Goal: Complete application form: Complete application form

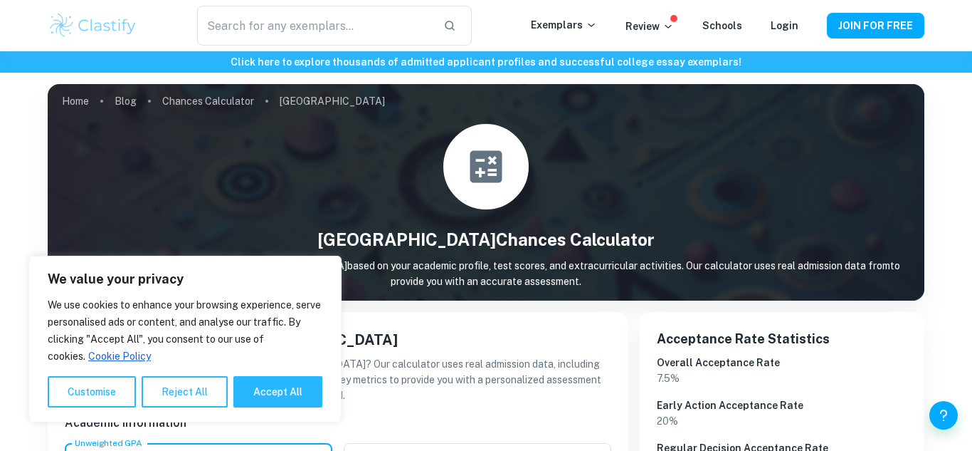
scroll to position [201, 0]
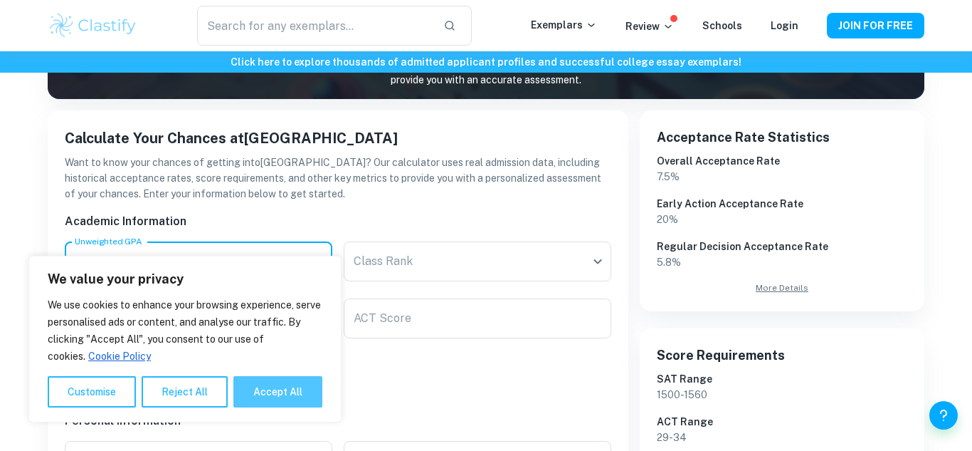
type input "3"
click at [280, 384] on button "Accept All" at bounding box center [277, 391] width 89 height 31
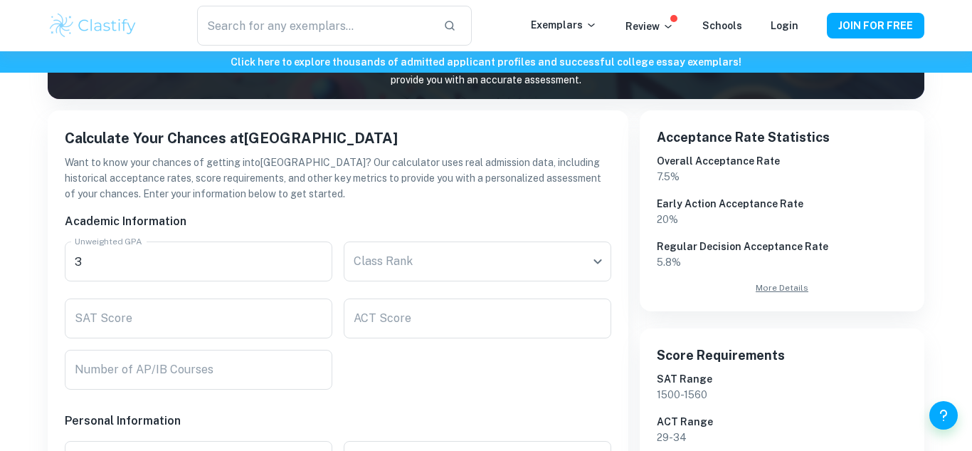
checkbox input "true"
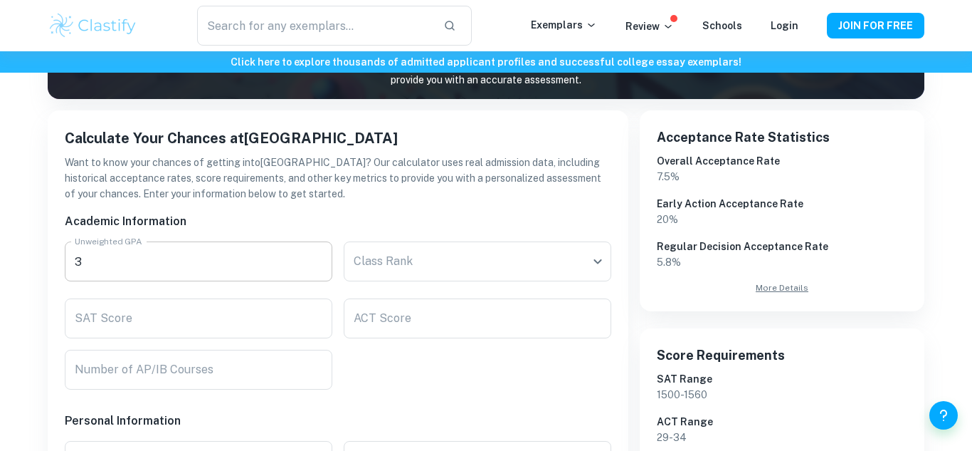
click at [221, 253] on input "3" at bounding box center [199, 261] width 268 height 40
type input "3.7"
click at [416, 330] on input "ACT Score" at bounding box center [478, 318] width 268 height 40
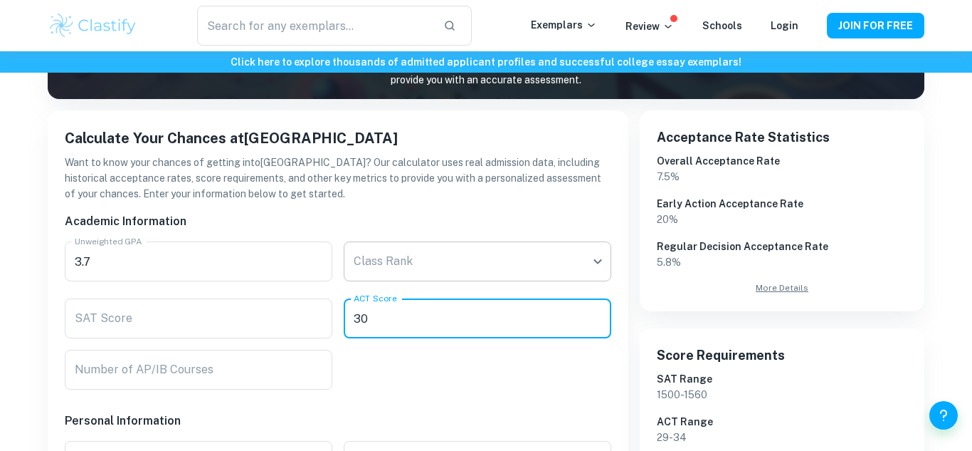
type input "30"
click at [477, 265] on body "We value your privacy We use cookies to enhance your browsing experience, serve…" at bounding box center [486, 75] width 972 height 451
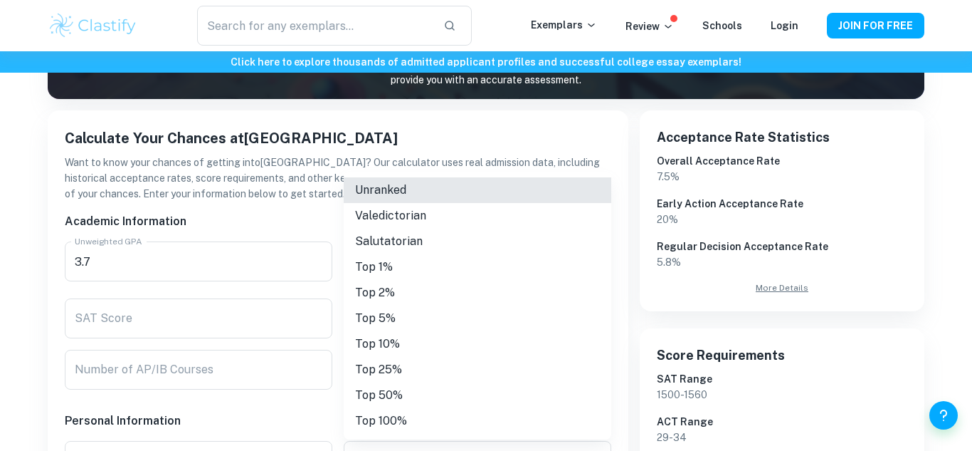
click at [425, 191] on li "Unranked" at bounding box center [478, 190] width 268 height 26
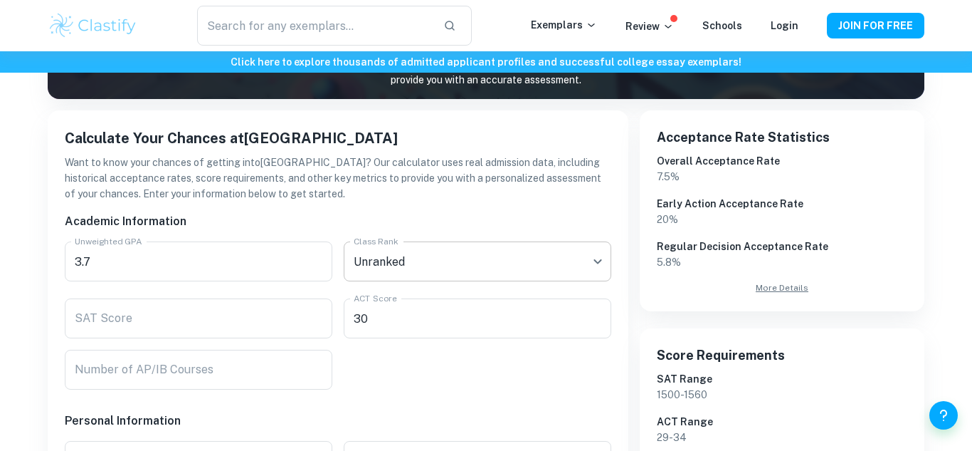
scroll to position [339, 0]
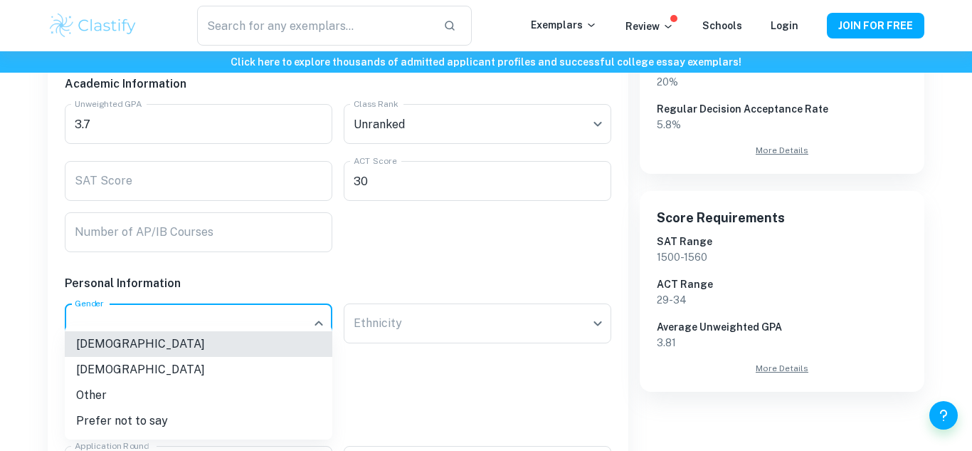
click at [204, 347] on li "[DEMOGRAPHIC_DATA]" at bounding box center [199, 344] width 268 height 26
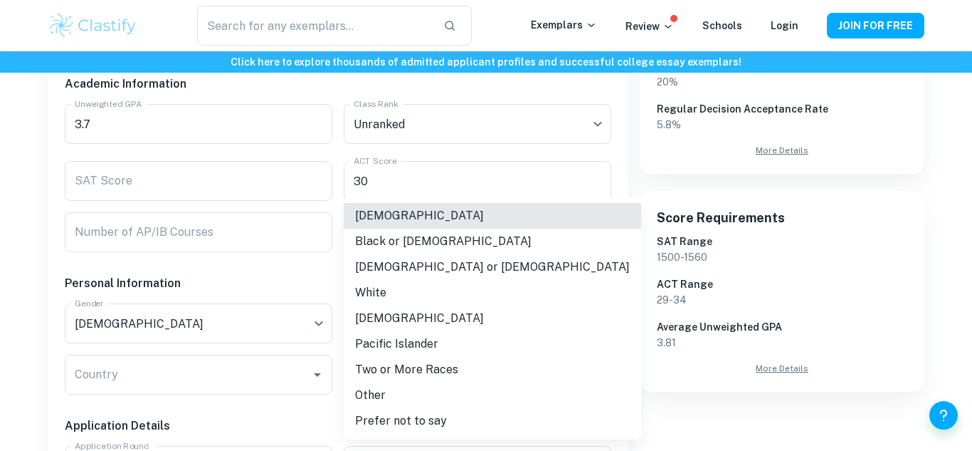
click at [438, 218] on li "[DEMOGRAPHIC_DATA]" at bounding box center [492, 216] width 297 height 26
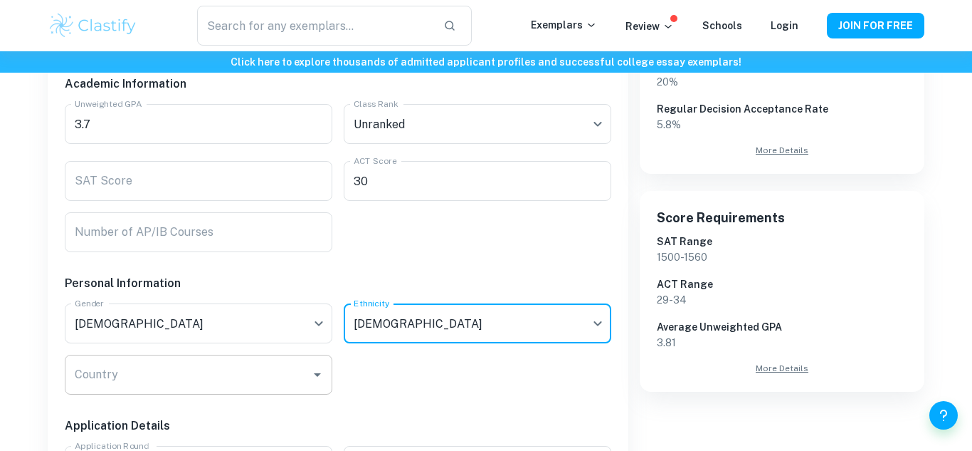
click at [236, 371] on input "Country" at bounding box center [187, 374] width 233 height 27
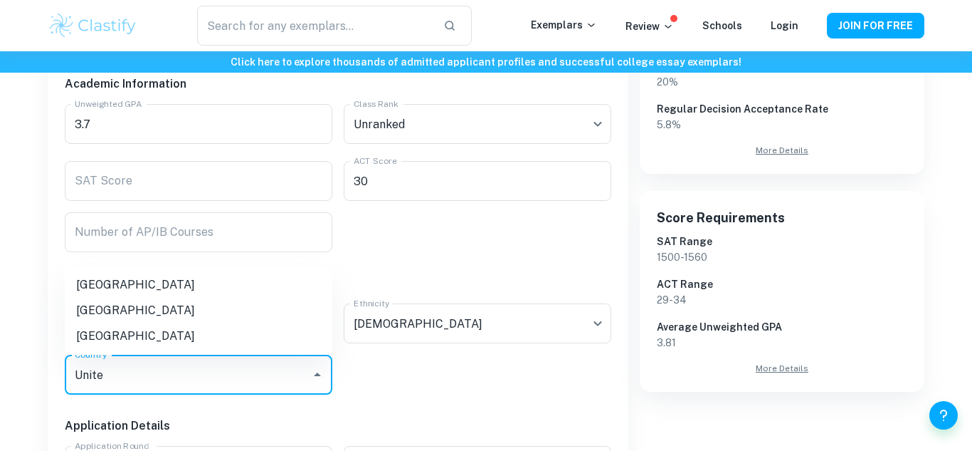
click at [150, 329] on li "[GEOGRAPHIC_DATA]" at bounding box center [199, 336] width 268 height 26
type input "Unite"
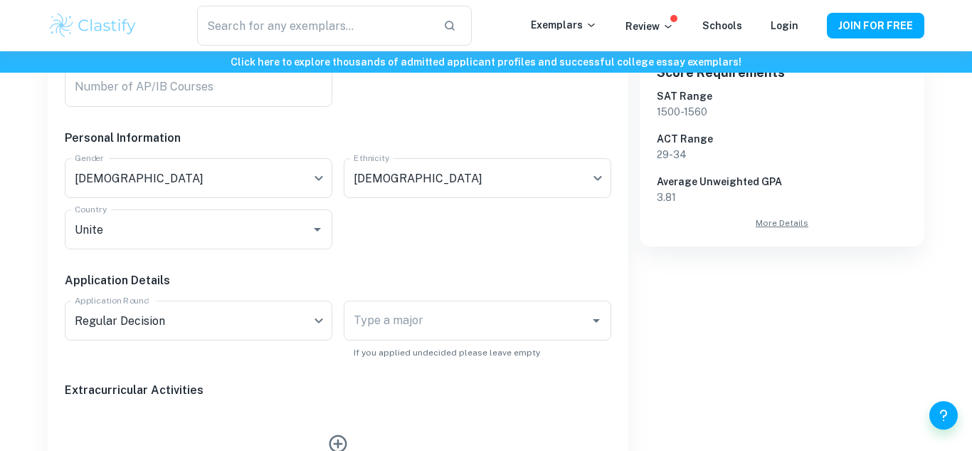
scroll to position [485, 0]
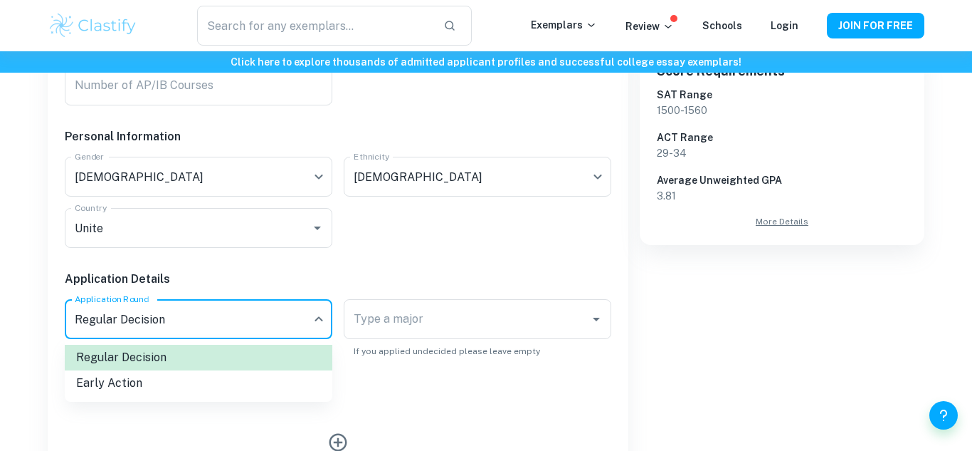
click at [188, 378] on li "Early Action" at bounding box center [199, 383] width 268 height 26
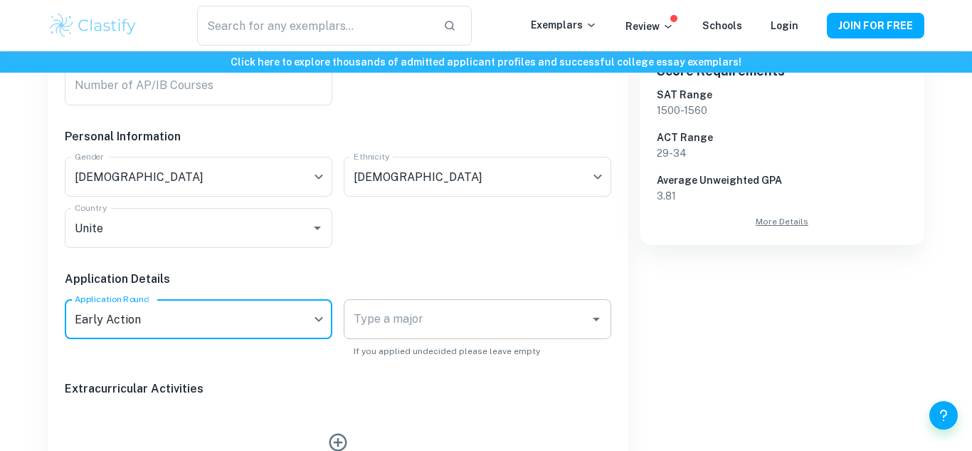
click at [349, 312] on div "Type a major" at bounding box center [478, 319] width 268 height 40
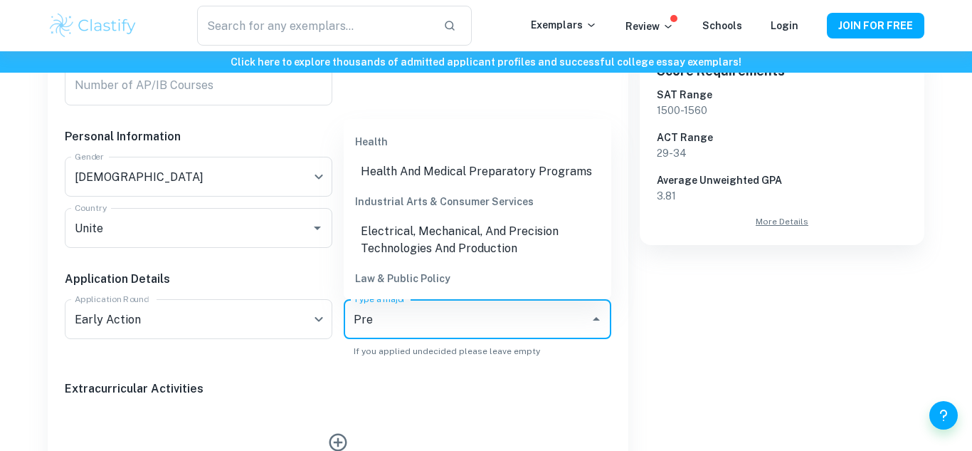
click at [527, 179] on li "Health And Medical Preparatory Programs" at bounding box center [478, 172] width 268 height 26
type input "Pre"
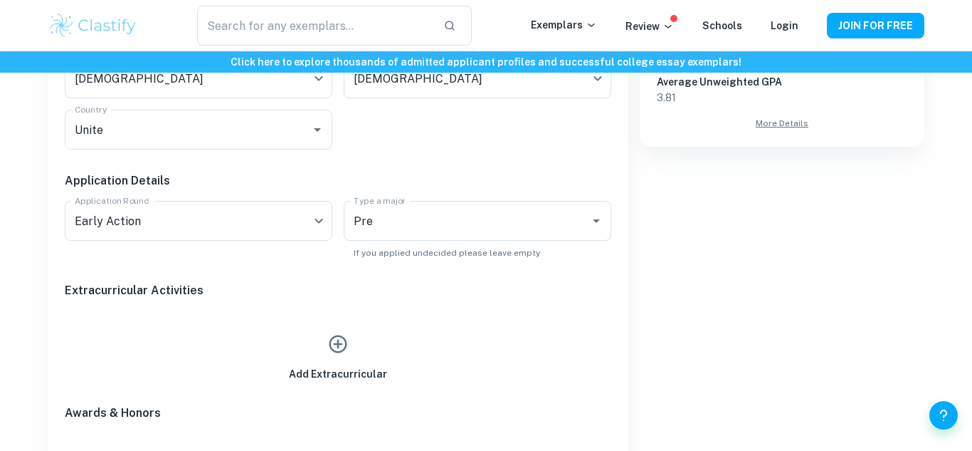
scroll to position [581, 0]
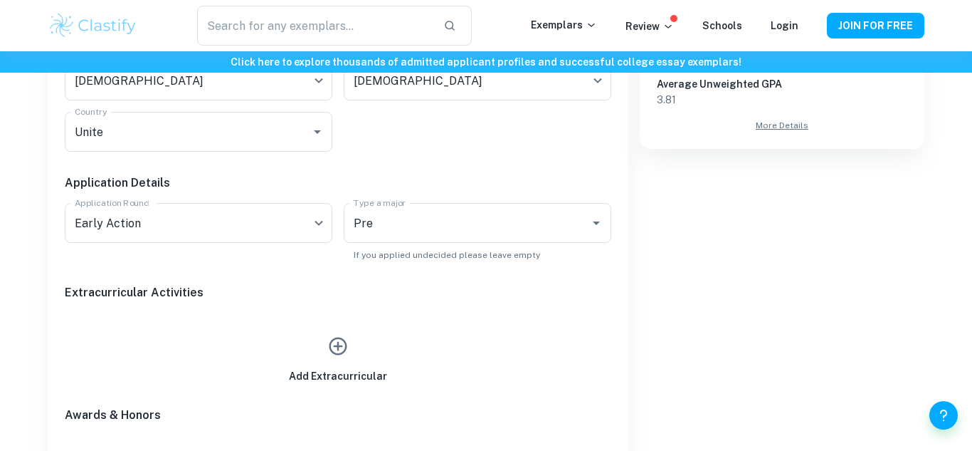
click at [336, 341] on icon "button" at bounding box center [337, 345] width 21 height 21
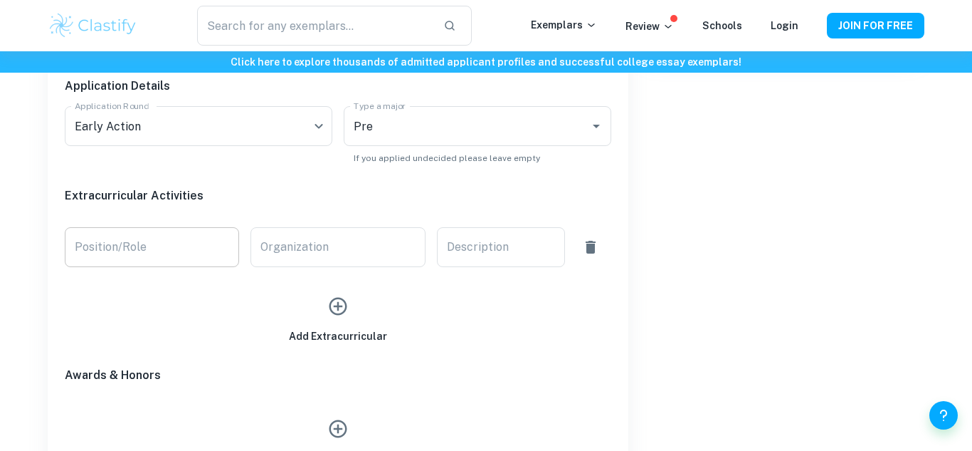
scroll to position [680, 0]
click at [347, 310] on icon "button" at bounding box center [337, 304] width 21 height 21
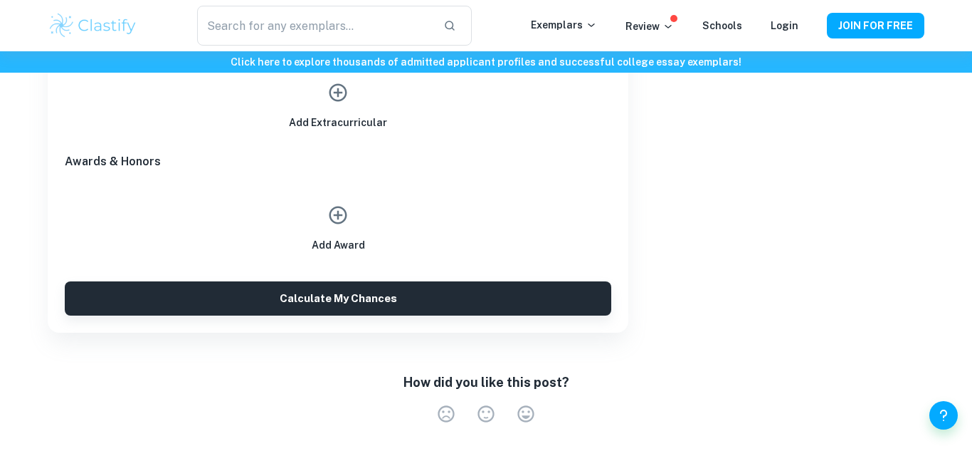
scroll to position [952, 0]
